Goal: Transaction & Acquisition: Purchase product/service

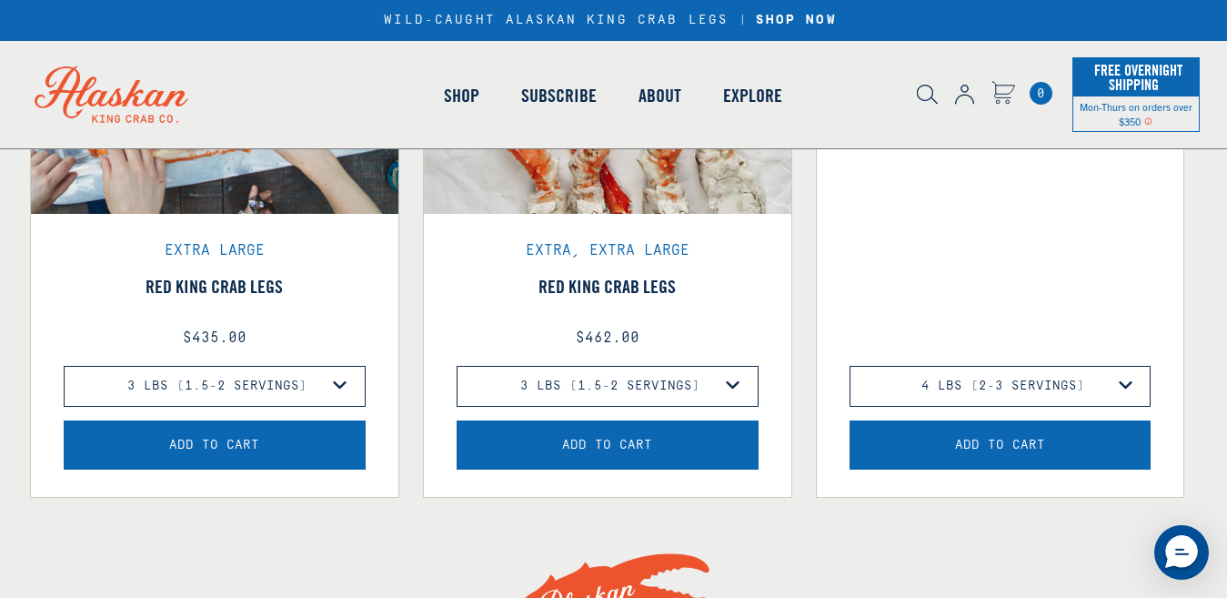
scroll to position [819, 0]
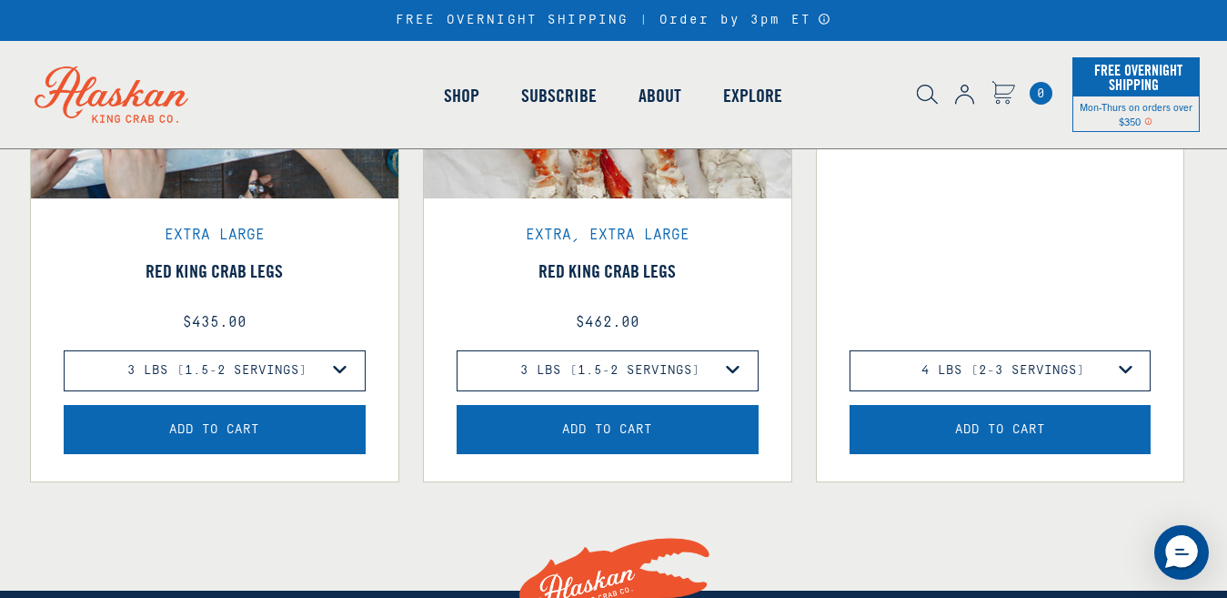
click at [733, 391] on select "3 lbs (1.5-2 Servings) 4 lbs (2-3.5 Servings) 6 lbs (3-5 Servings) 10 lbs (5-8 …" at bounding box center [608, 370] width 302 height 41
click at [347, 391] on select "3 lbs (1.5-2 Servings) 4 lbs (2-3.5 Servings) 6 lbs (3-5 Servings) 10 lbs (5-8 …" at bounding box center [215, 370] width 302 height 41
click at [351, 391] on select "3 lbs (1.5-2 Servings) 4 lbs (2-3.5 Servings) 6 lbs (3-5 Servings) 10 lbs (5-8 …" at bounding box center [215, 370] width 302 height 41
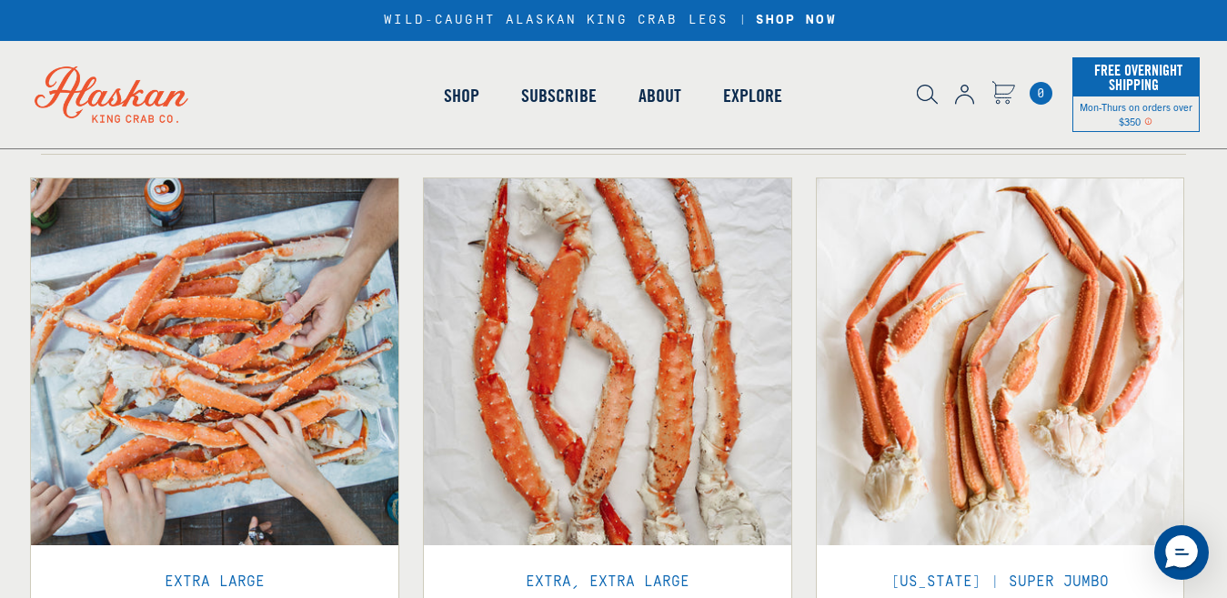
scroll to position [455, 0]
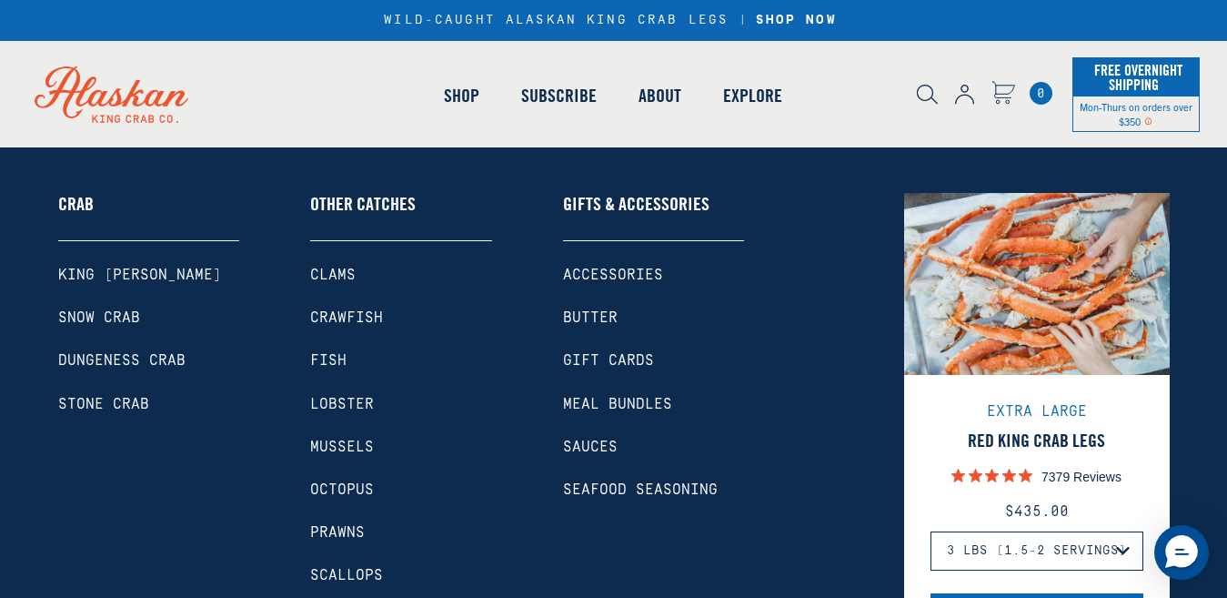
click at [343, 486] on link "Octopus" at bounding box center [401, 489] width 182 height 17
